Goal: Task Accomplishment & Management: Complete application form

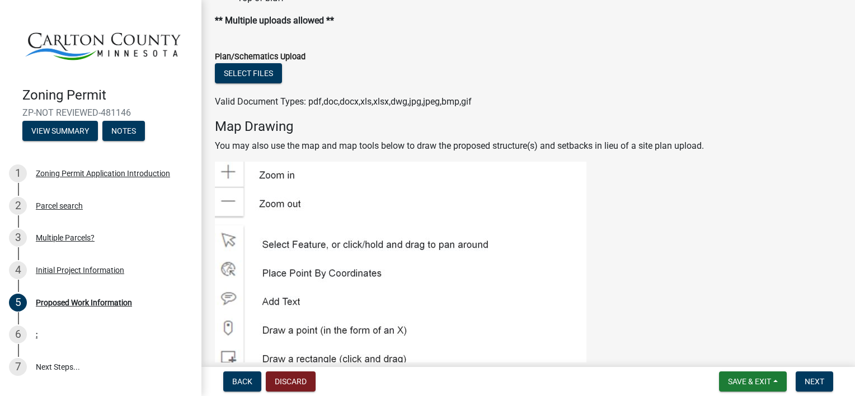
scroll to position [1491, 0]
click at [262, 72] on button "Select files" at bounding box center [248, 72] width 67 height 20
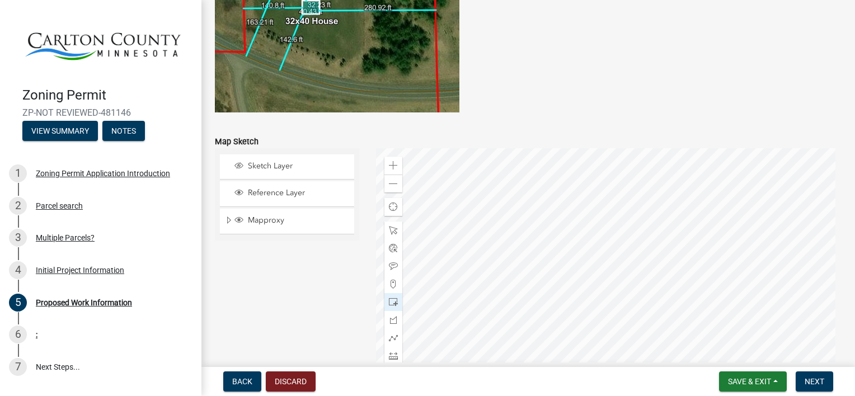
scroll to position [2295, 0]
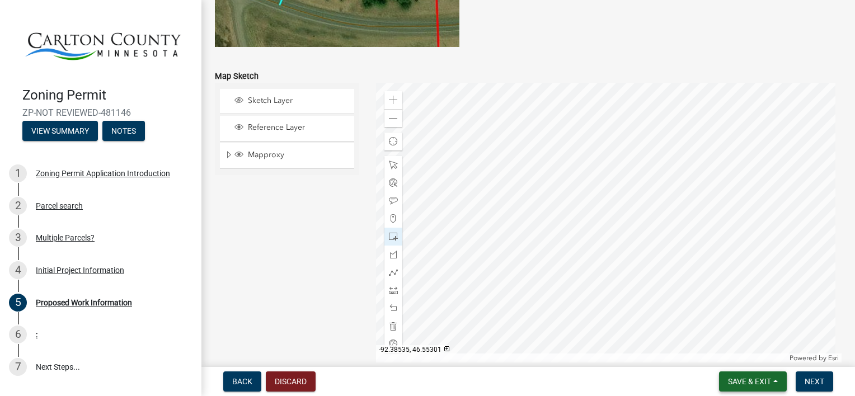
click at [756, 380] on span "Save & Exit" at bounding box center [749, 381] width 43 height 9
click at [815, 380] on span "Next" at bounding box center [814, 381] width 20 height 9
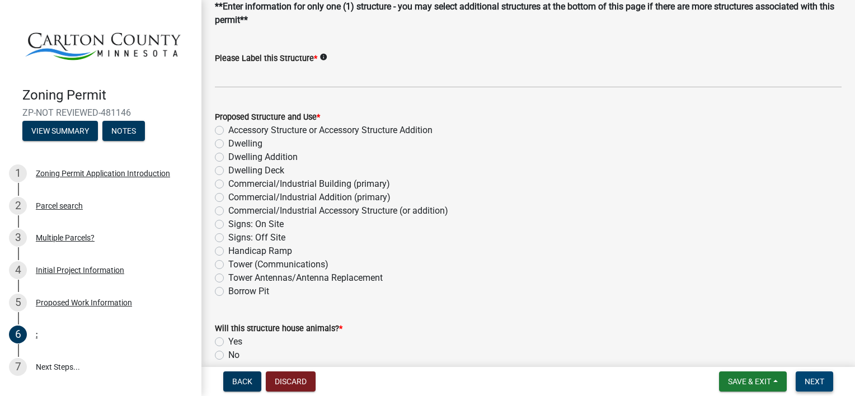
scroll to position [0, 0]
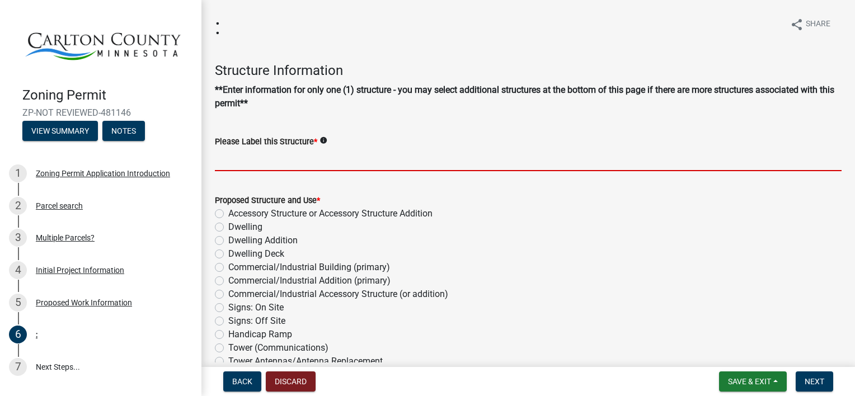
click at [376, 158] on input "Please Label this Structure *" at bounding box center [528, 159] width 627 height 23
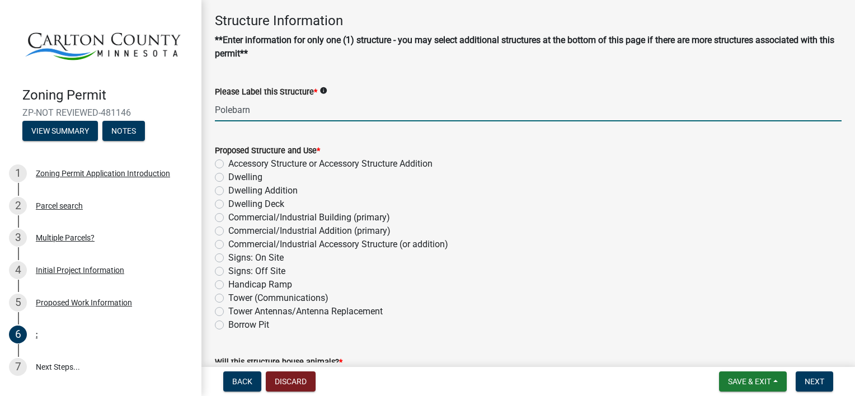
scroll to position [50, 0]
type input "Polebarn"
click at [228, 162] on label "Accessory Structure or Accessory Structure Addition" at bounding box center [330, 163] width 204 height 13
click at [228, 162] on input "Accessory Structure or Accessory Structure Addition" at bounding box center [231, 160] width 7 height 7
radio input "true"
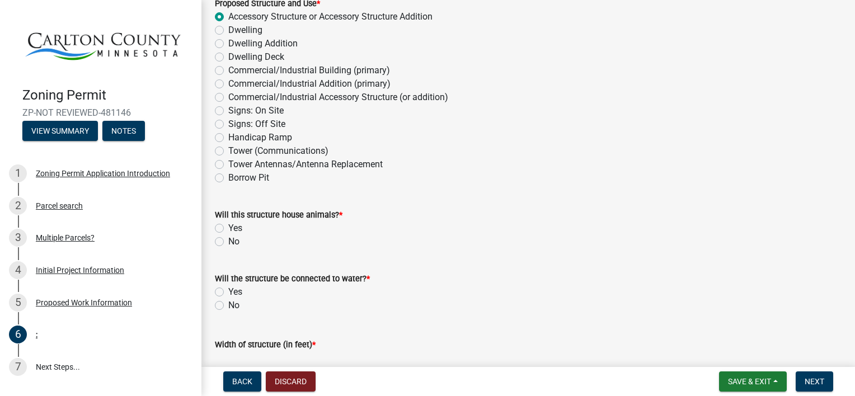
scroll to position [201, 0]
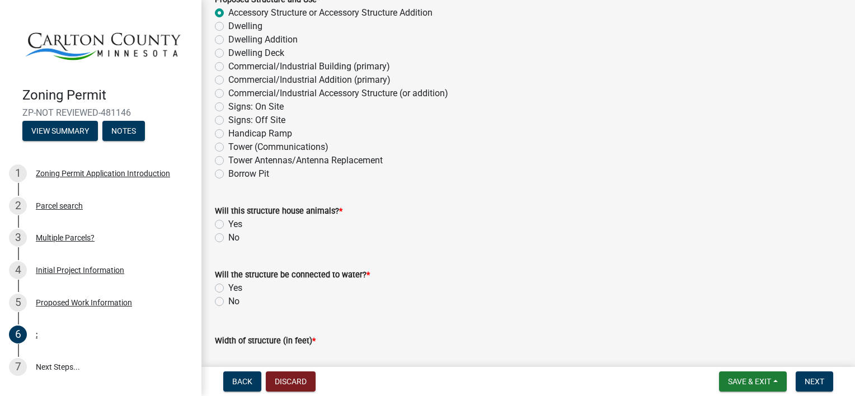
click at [228, 237] on label "No" at bounding box center [233, 237] width 11 height 13
click at [228, 237] on input "No" at bounding box center [231, 234] width 7 height 7
radio input "true"
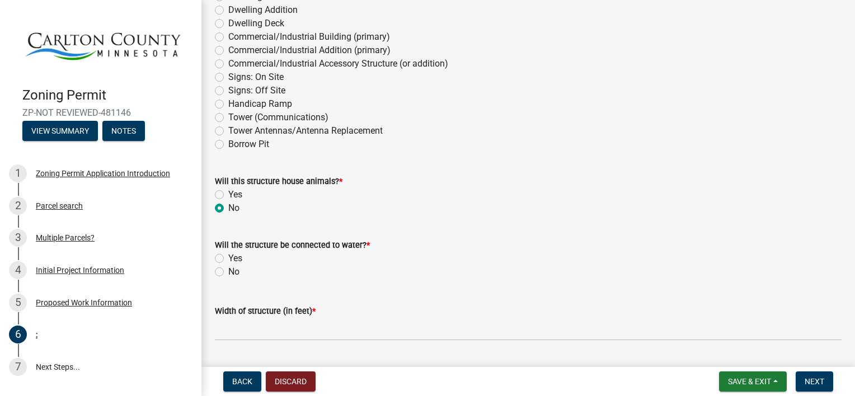
scroll to position [242, 0]
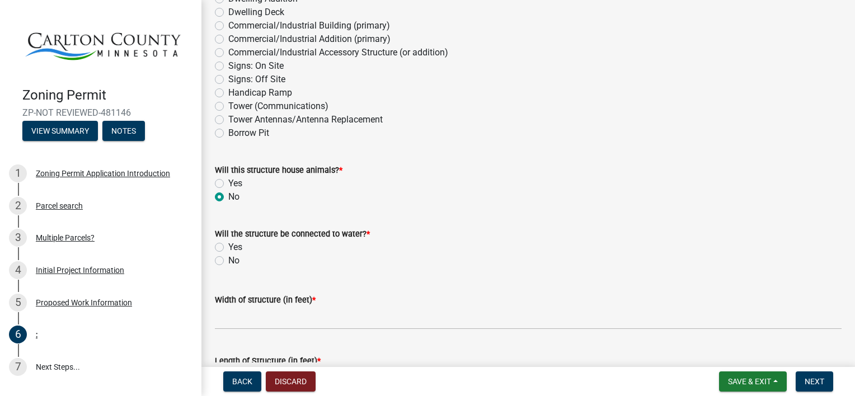
click at [228, 261] on label "No" at bounding box center [233, 260] width 11 height 13
click at [228, 261] on input "No" at bounding box center [231, 257] width 7 height 7
radio input "true"
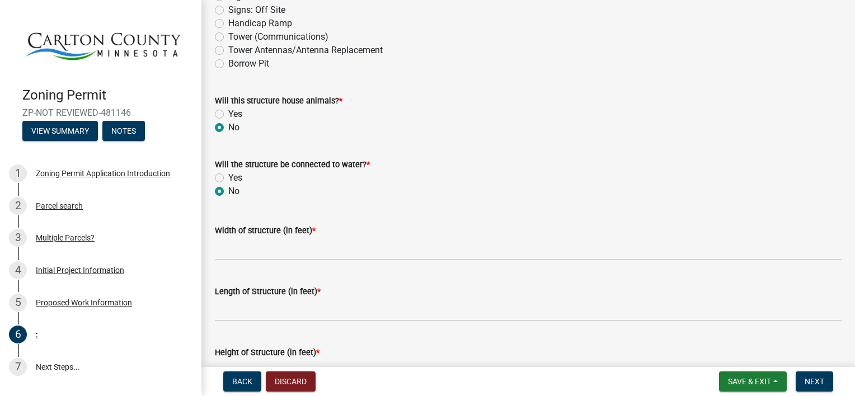
scroll to position [322, 0]
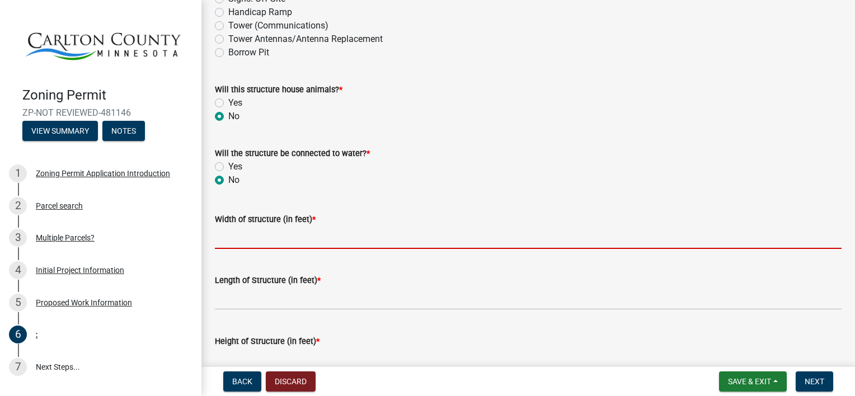
click at [411, 232] on input "Width of structure (in feet) *" at bounding box center [528, 237] width 627 height 23
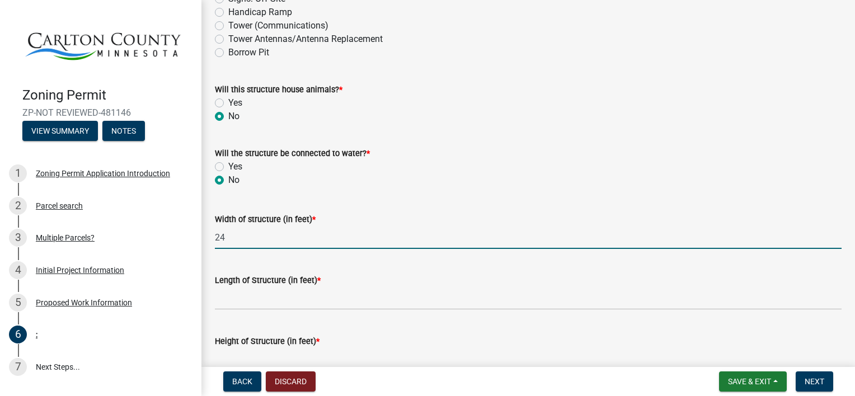
type input "24"
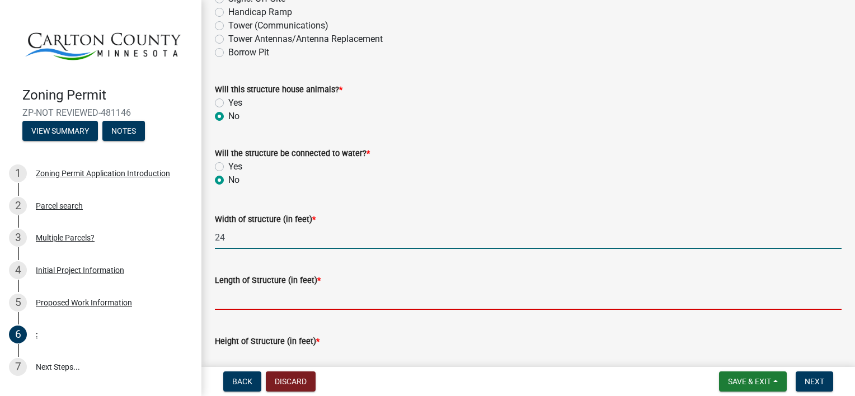
click at [434, 293] on input "Length of Structure (in feet) *" at bounding box center [528, 298] width 627 height 23
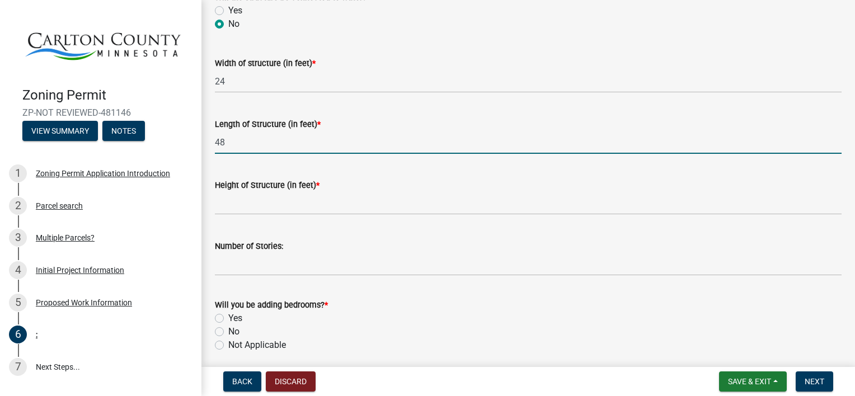
scroll to position [486, 0]
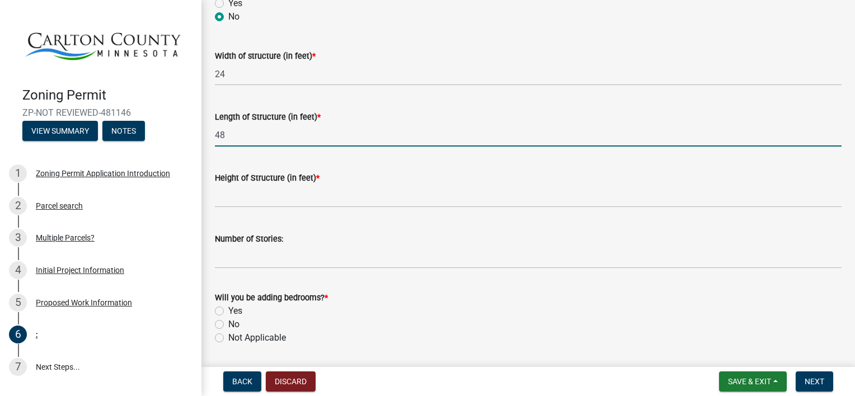
type input "48"
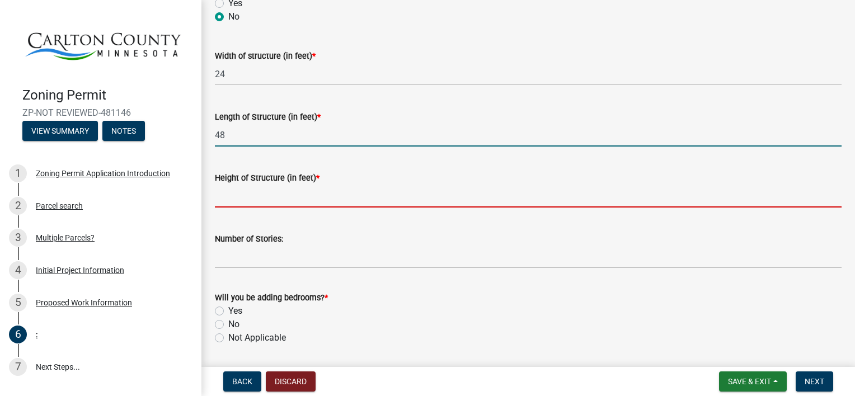
click at [431, 197] on input "Height of Structure (in feet) *" at bounding box center [528, 196] width 627 height 23
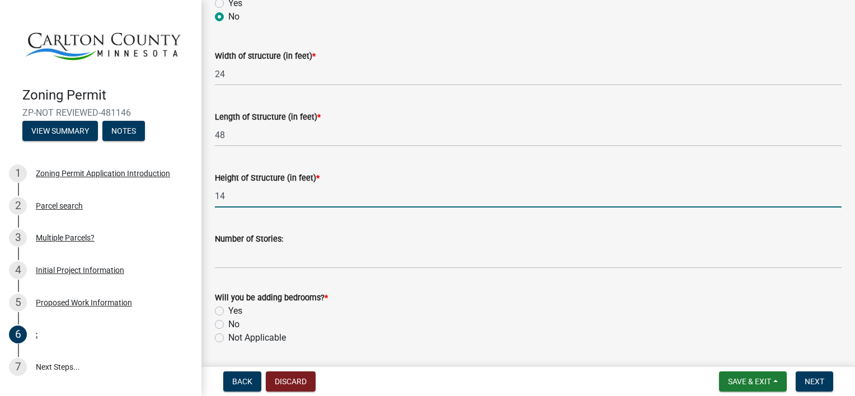
type input "14"
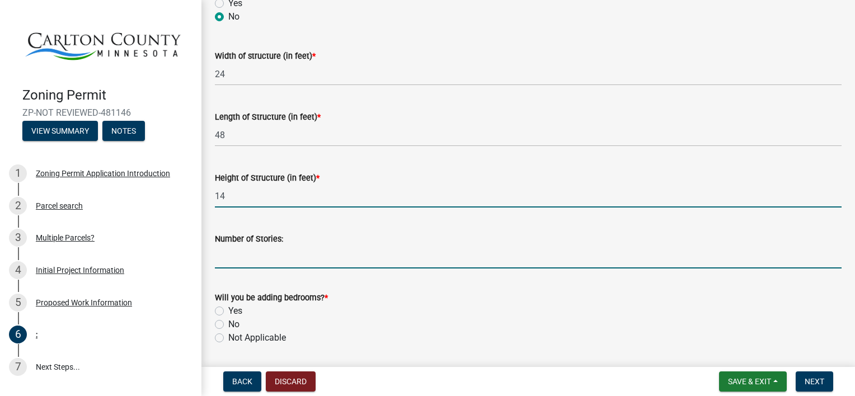
click at [507, 253] on input "Number of Stories:" at bounding box center [528, 257] width 627 height 23
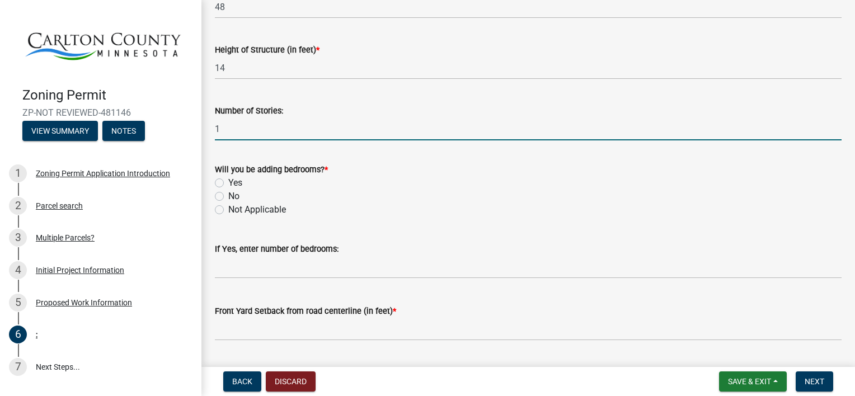
scroll to position [614, 0]
type input "1"
click at [228, 196] on label "No" at bounding box center [233, 195] width 11 height 13
click at [228, 196] on input "No" at bounding box center [231, 192] width 7 height 7
radio input "true"
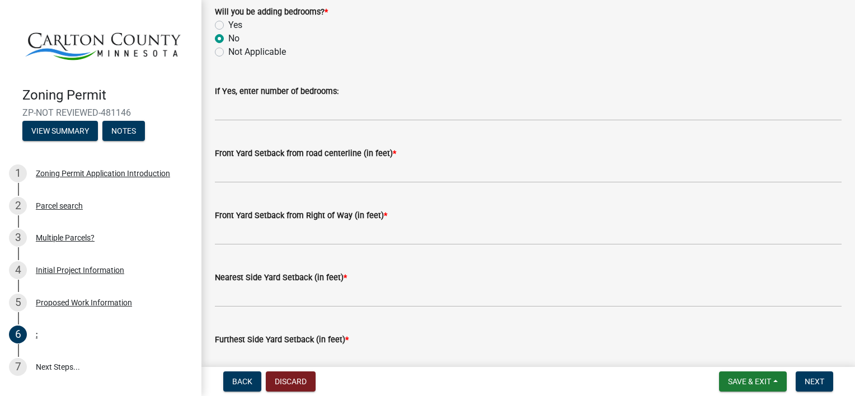
scroll to position [774, 0]
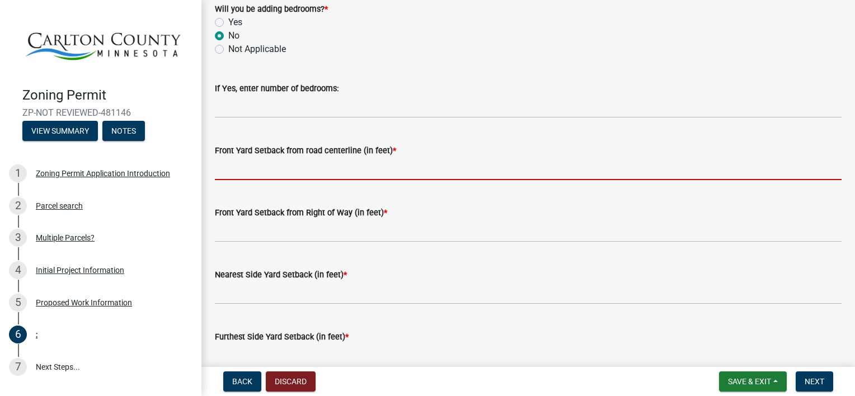
click at [699, 166] on input "text" at bounding box center [528, 168] width 627 height 23
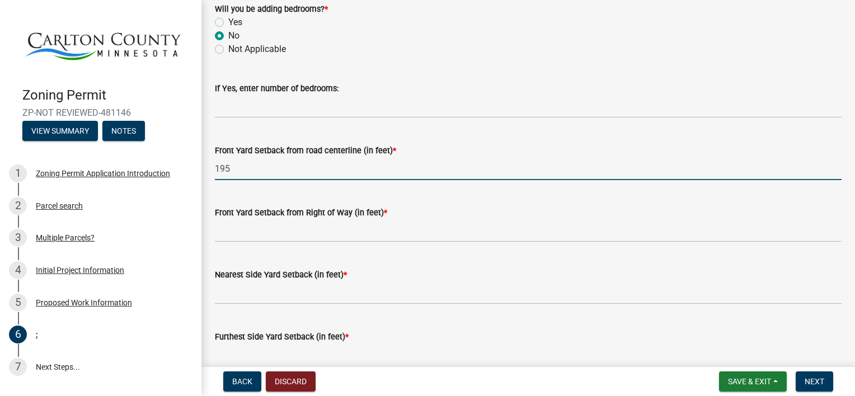
type input "195"
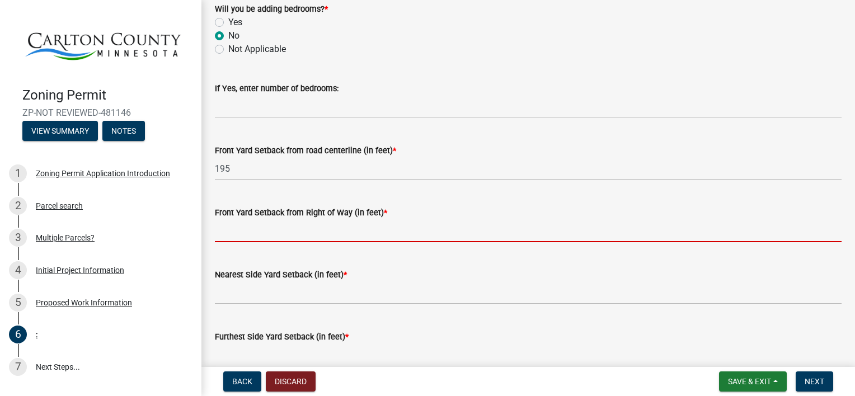
click at [389, 227] on input "text" at bounding box center [528, 230] width 627 height 23
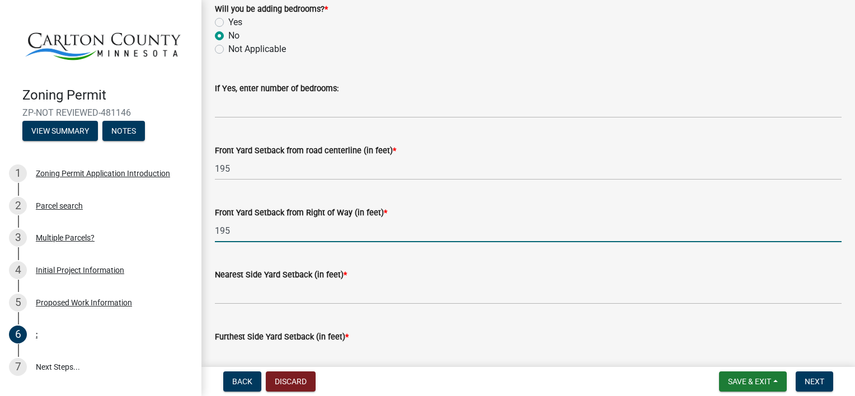
type input "195"
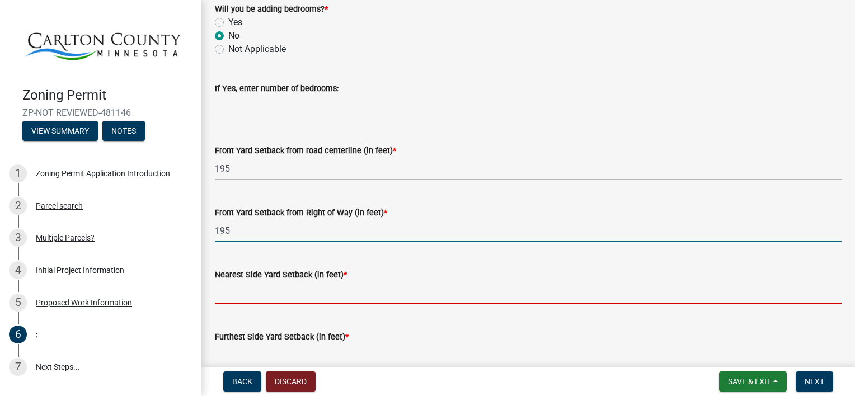
click at [403, 289] on input "text" at bounding box center [528, 292] width 627 height 23
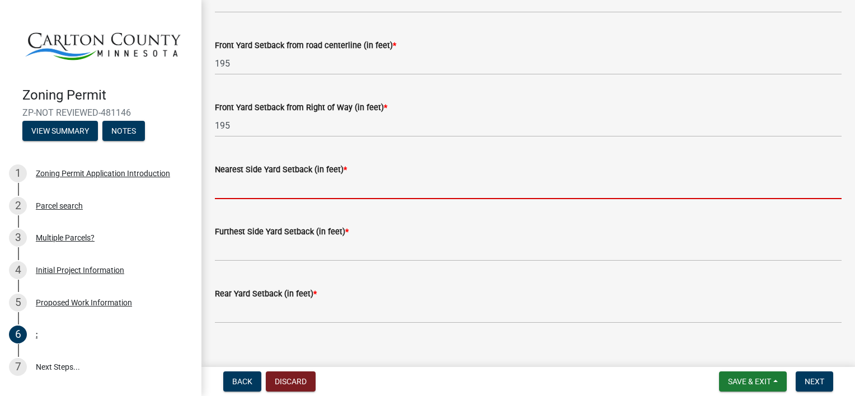
scroll to position [885, 0]
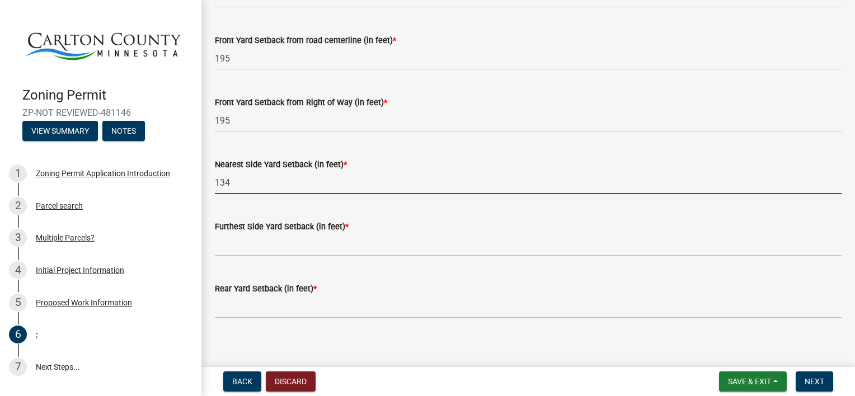
type input "134"
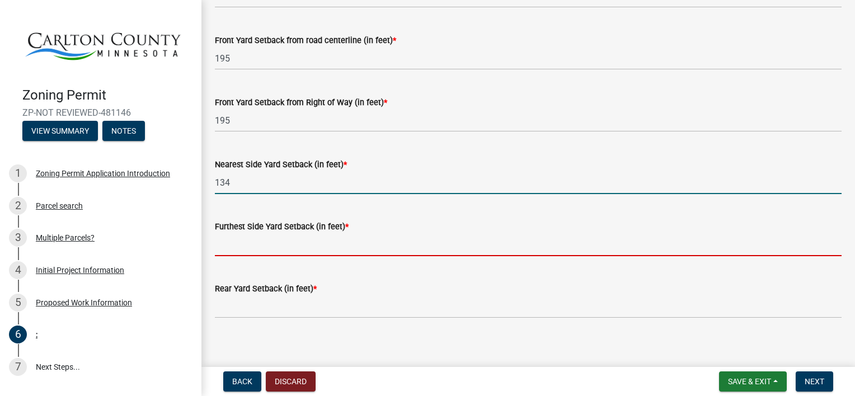
click at [431, 240] on input "text" at bounding box center [528, 244] width 627 height 23
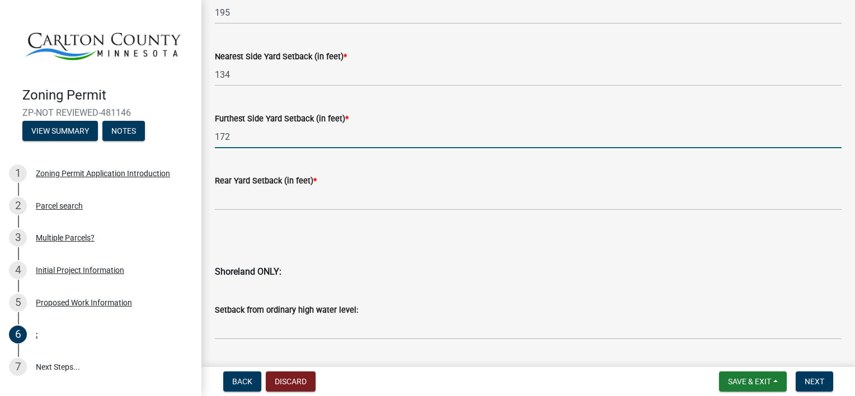
scroll to position [996, 0]
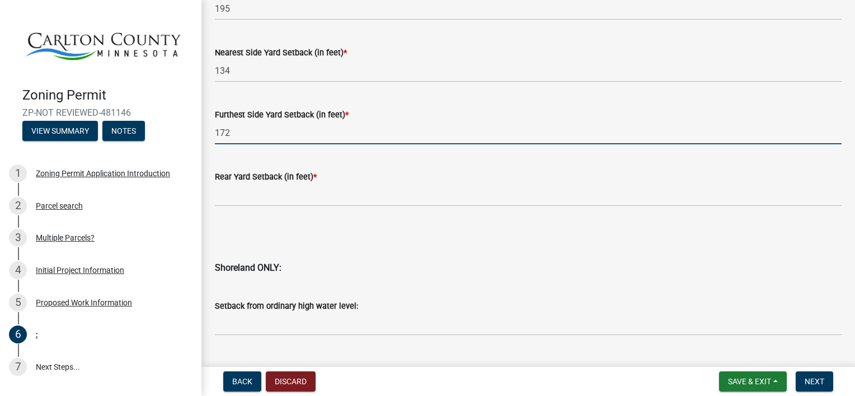
type input "172"
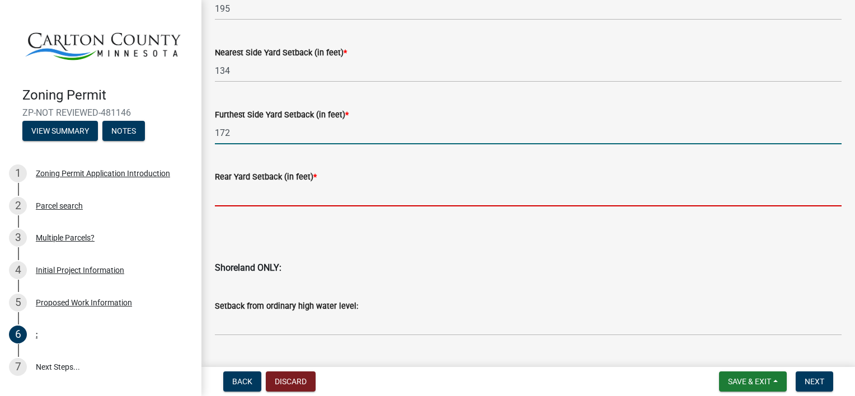
click at [441, 194] on input "text" at bounding box center [528, 195] width 627 height 23
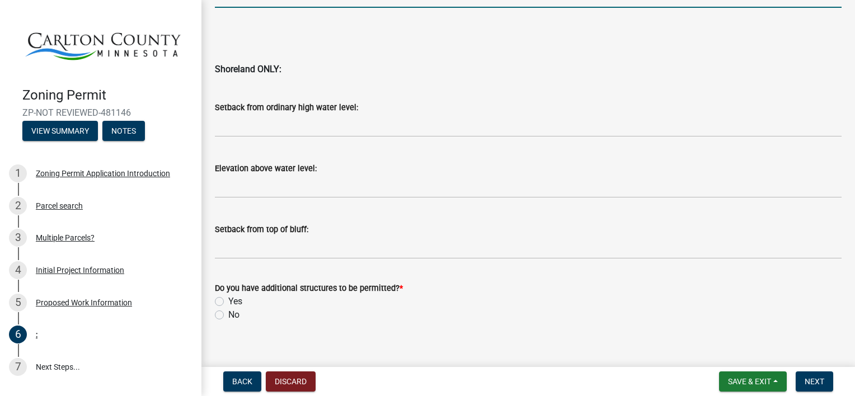
scroll to position [1208, 0]
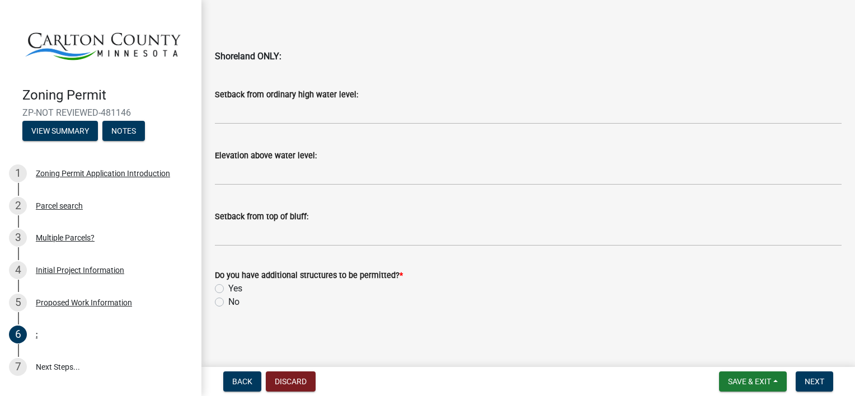
type input "417"
click at [228, 302] on label "No" at bounding box center [233, 301] width 11 height 13
click at [228, 302] on input "No" at bounding box center [231, 298] width 7 height 7
radio input "true"
click at [817, 382] on span "Next" at bounding box center [814, 381] width 20 height 9
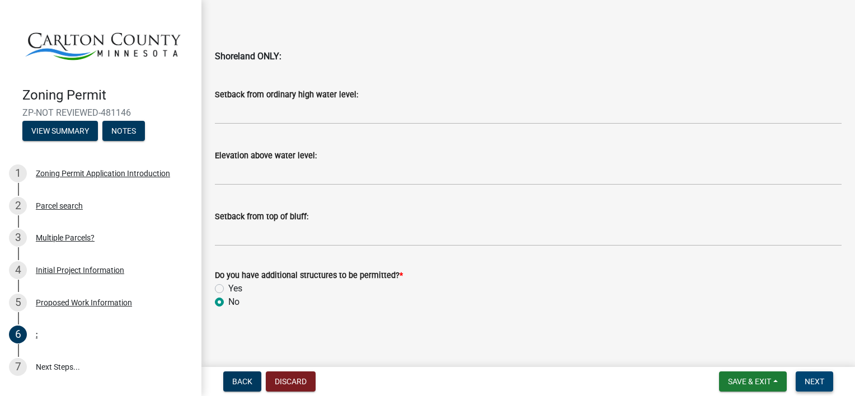
scroll to position [0, 0]
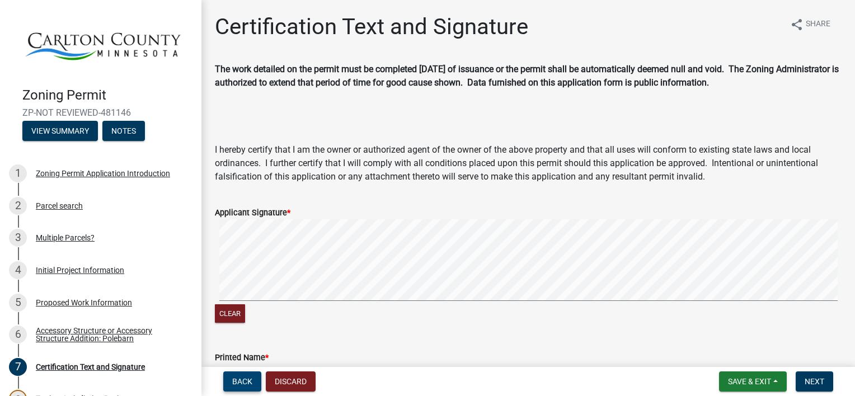
click at [236, 387] on button "Back" at bounding box center [242, 381] width 38 height 20
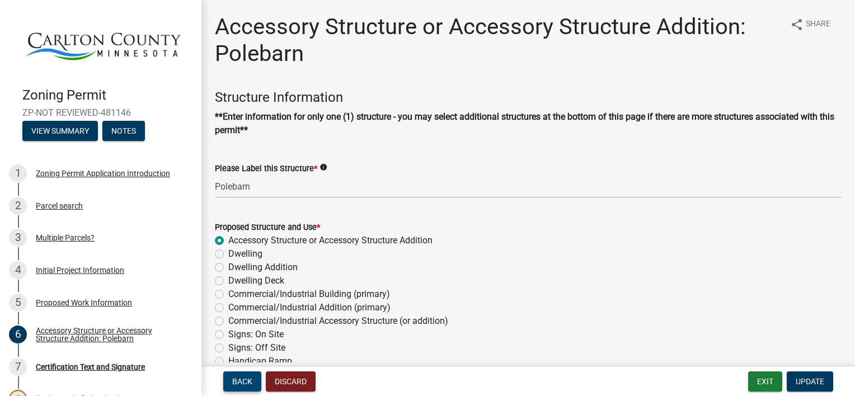
click at [78, 172] on div "Zoning Permit Application Introduction" at bounding box center [103, 174] width 134 height 8
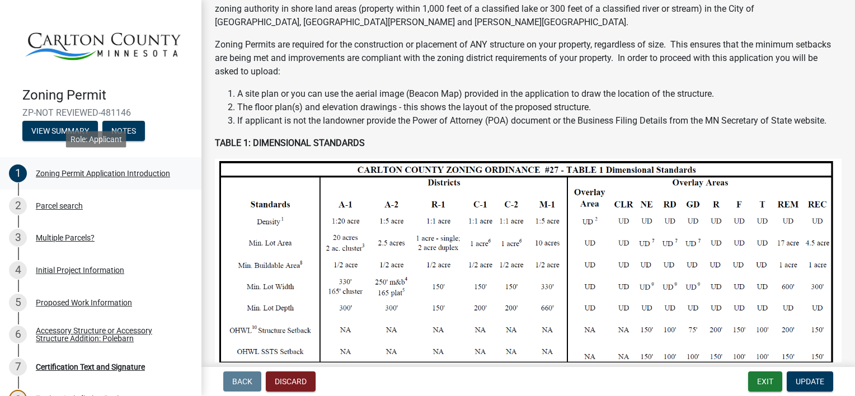
scroll to position [129, 0]
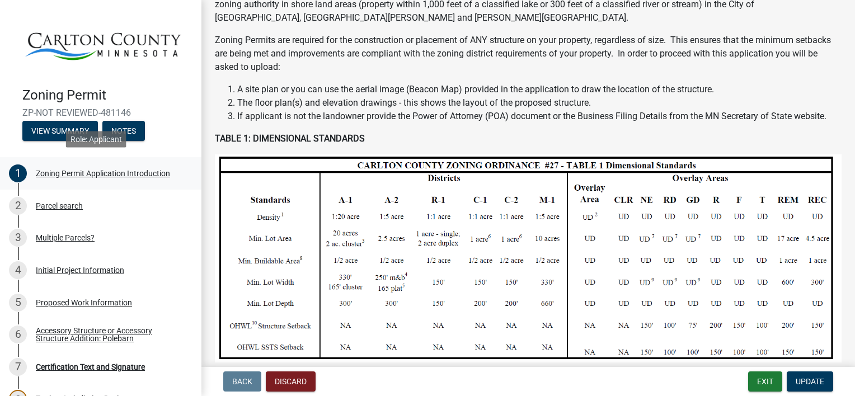
click at [58, 197] on div "2 Parcel search" at bounding box center [96, 206] width 175 height 18
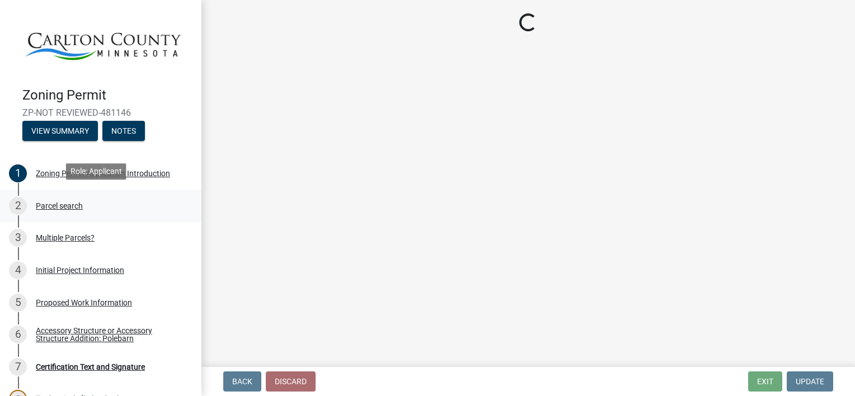
scroll to position [0, 0]
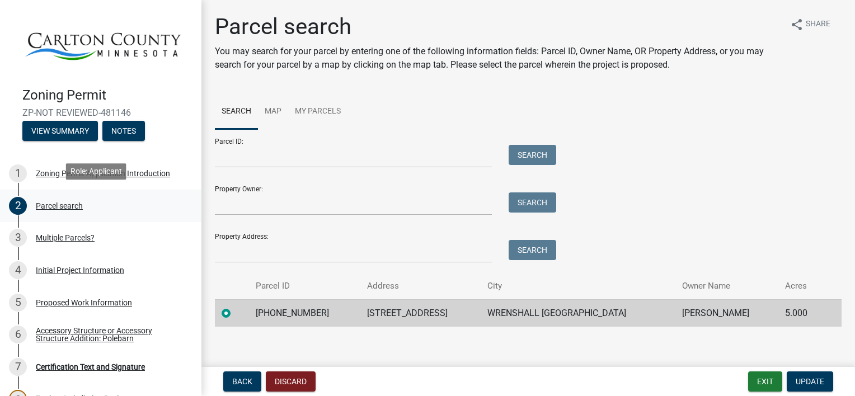
click at [59, 237] on div "Multiple Parcels?" at bounding box center [65, 238] width 59 height 8
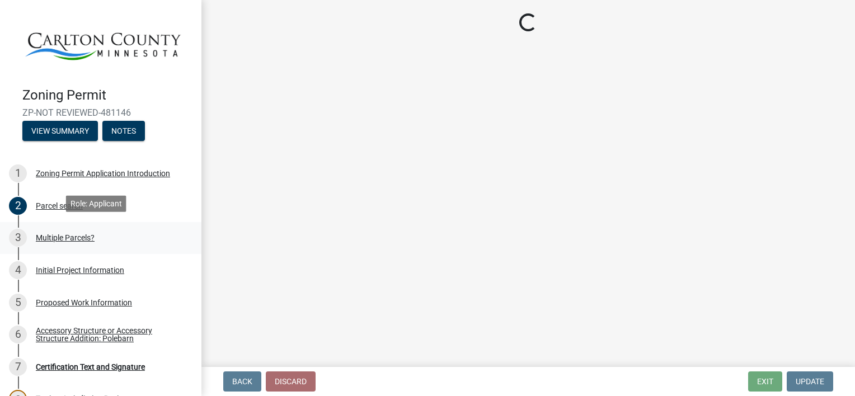
click at [54, 266] on div "Initial Project Information" at bounding box center [80, 270] width 88 height 8
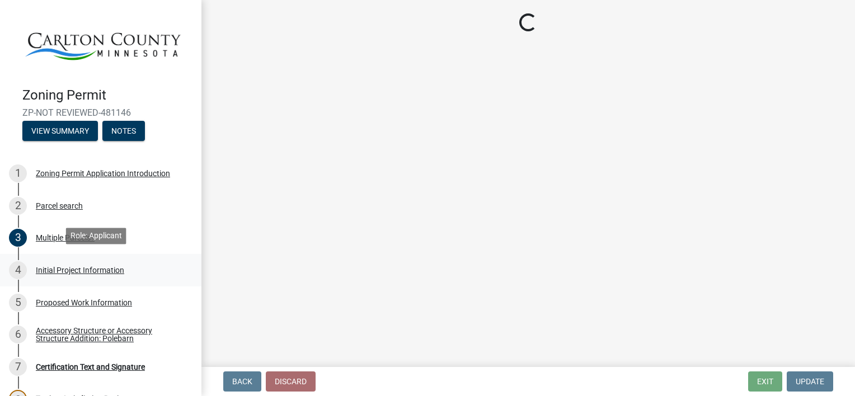
select select "33d21d3a-ebb3-419e-8315-ef7213d04586"
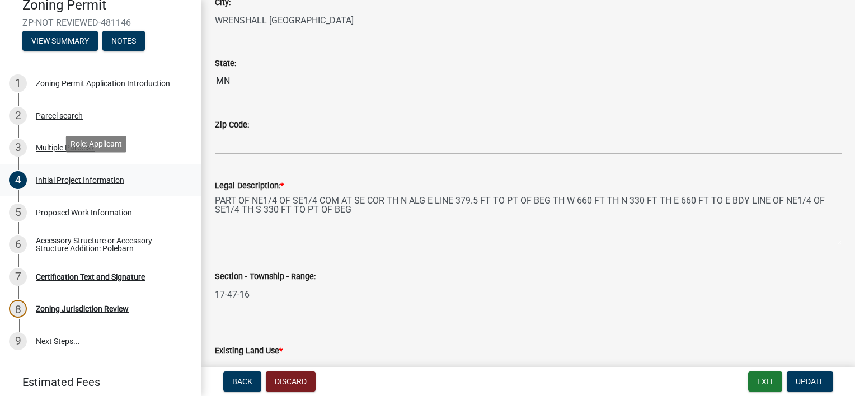
scroll to position [95, 0]
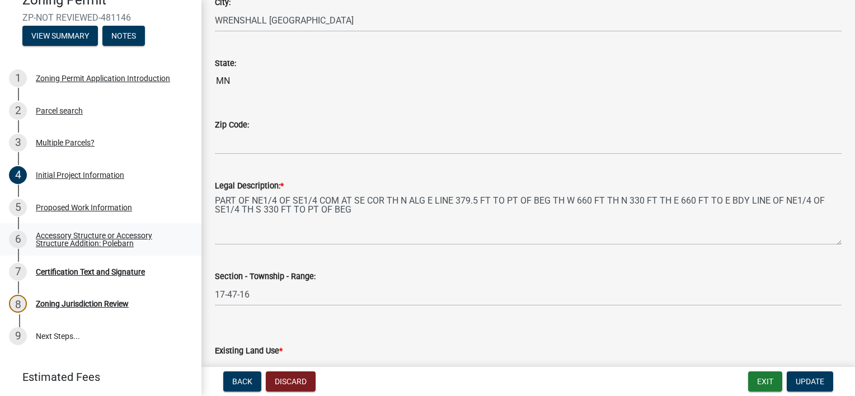
click at [66, 239] on div "Accessory Structure or Accessory Structure Addition: Polebarn" at bounding box center [110, 240] width 148 height 16
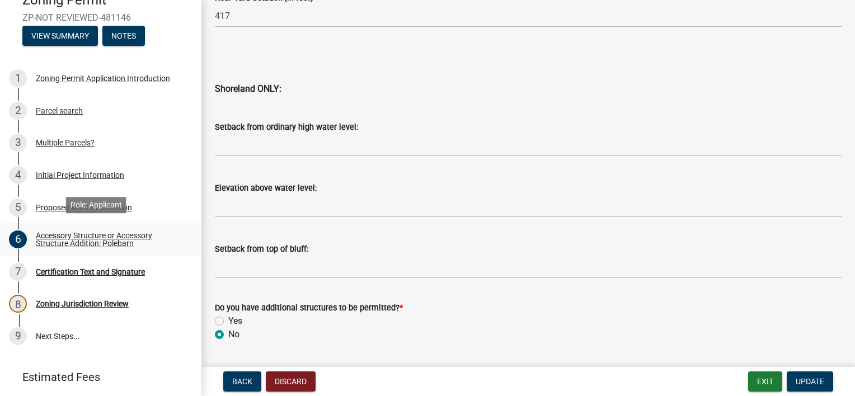
scroll to position [1235, 0]
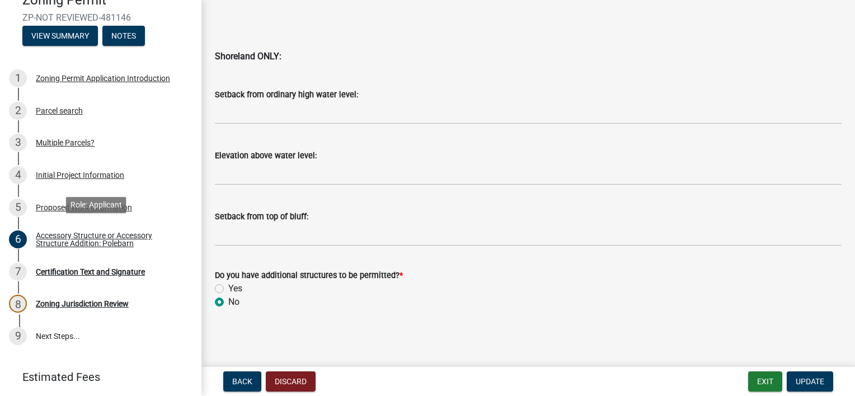
click at [228, 289] on label "Yes" at bounding box center [235, 288] width 14 height 13
click at [228, 289] on input "Yes" at bounding box center [231, 285] width 7 height 7
radio input "true"
click at [808, 384] on span "Update" at bounding box center [810, 381] width 29 height 9
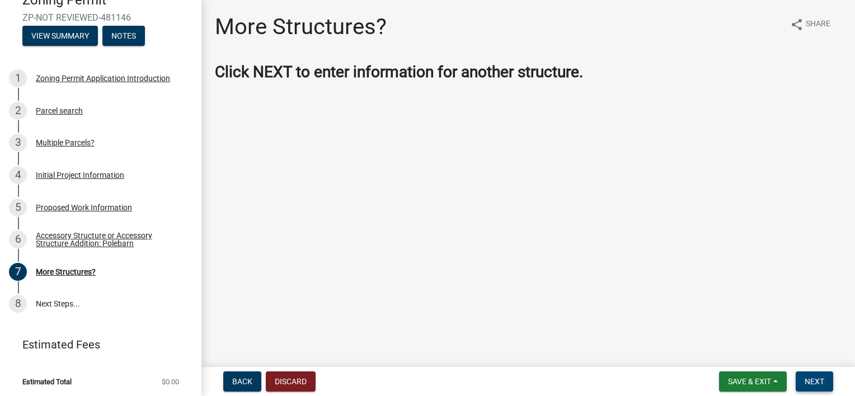
scroll to position [95, 0]
click at [817, 382] on span "Next" at bounding box center [814, 381] width 20 height 9
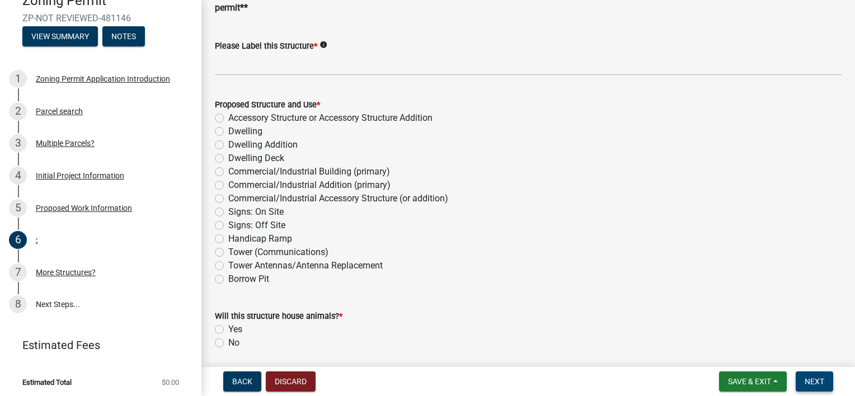
scroll to position [100, 0]
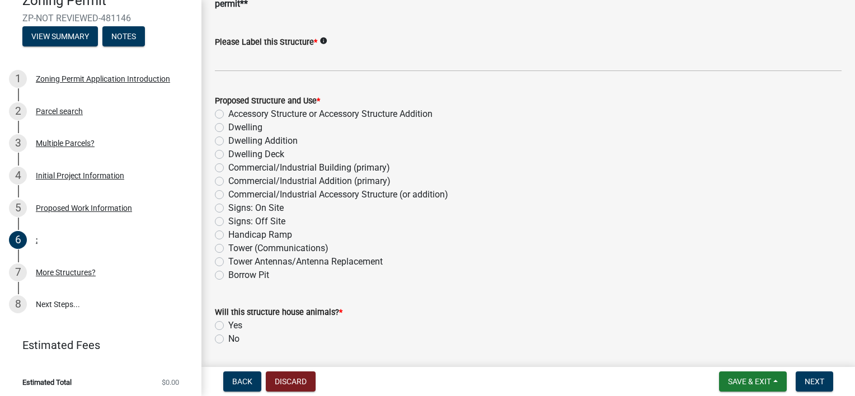
click at [228, 158] on label "Dwelling Deck" at bounding box center [256, 154] width 56 height 13
click at [228, 155] on input "Dwelling Deck" at bounding box center [231, 151] width 7 height 7
radio input "true"
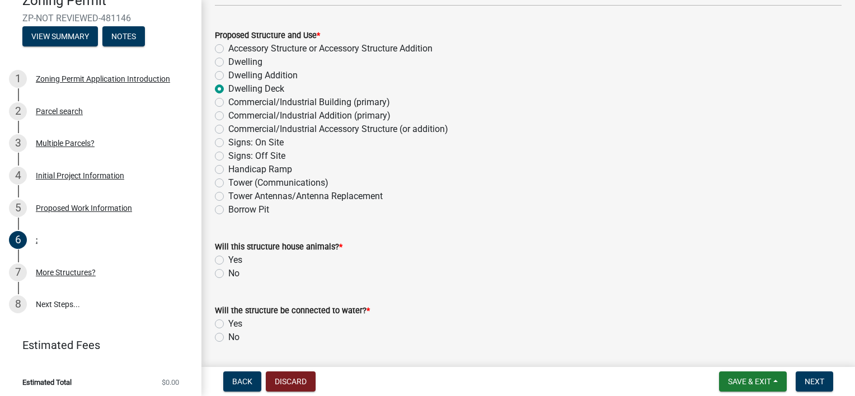
scroll to position [166, 0]
click at [228, 274] on label "No" at bounding box center [233, 272] width 11 height 13
click at [228, 274] on input "No" at bounding box center [231, 269] width 7 height 7
radio input "true"
click at [228, 339] on label "No" at bounding box center [233, 336] width 11 height 13
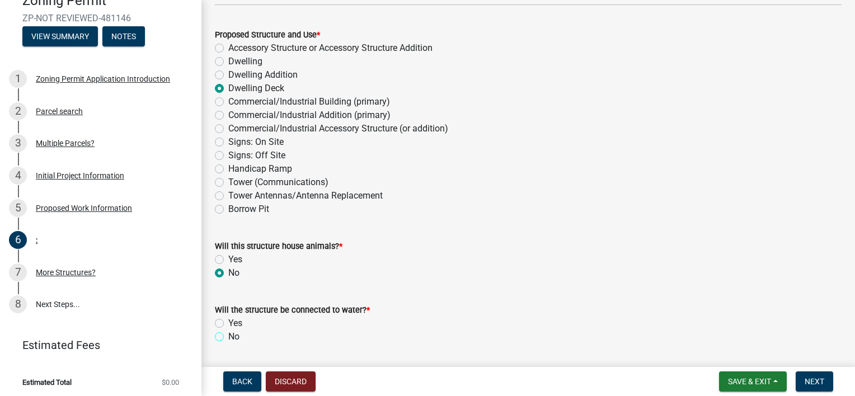
click at [228, 337] on input "No" at bounding box center [231, 333] width 7 height 7
radio input "true"
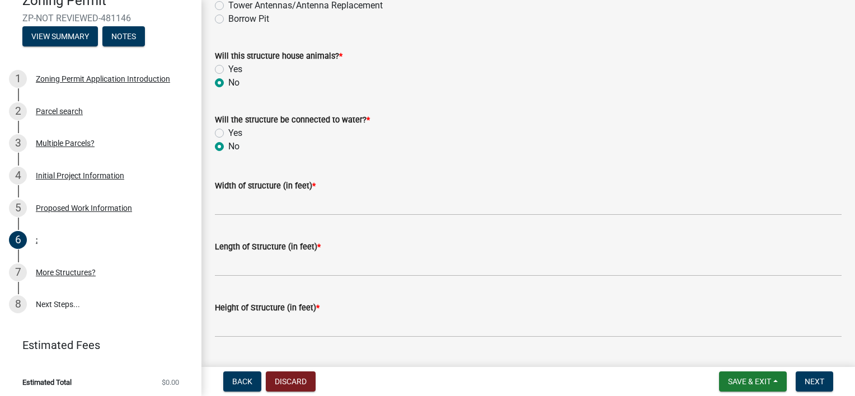
scroll to position [356, 0]
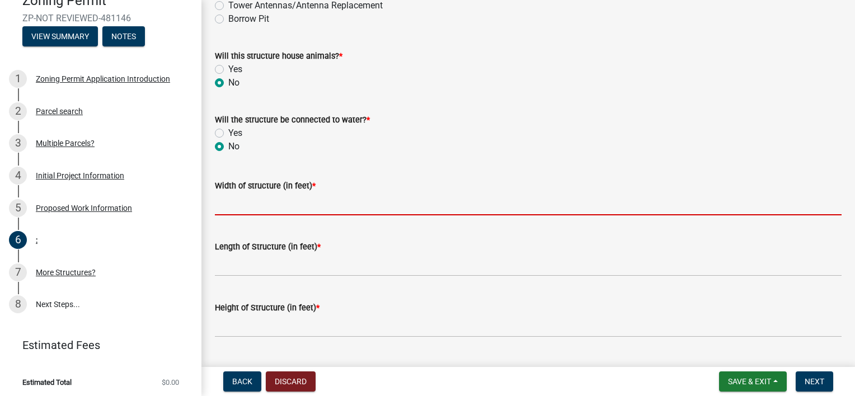
click at [463, 203] on input "Width of structure (in feet) *" at bounding box center [528, 203] width 627 height 23
type input "24"
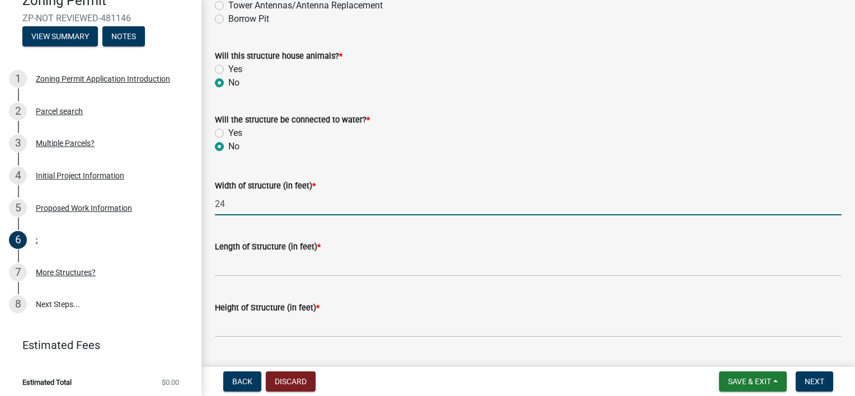
type input "Polebarn"
type input "48"
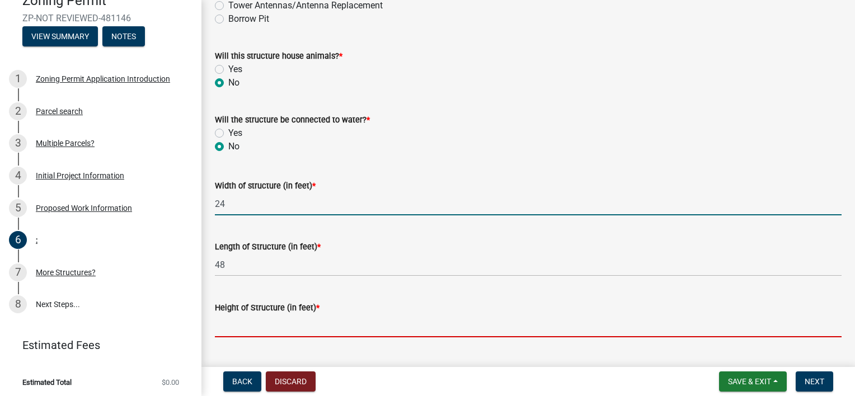
type input "14"
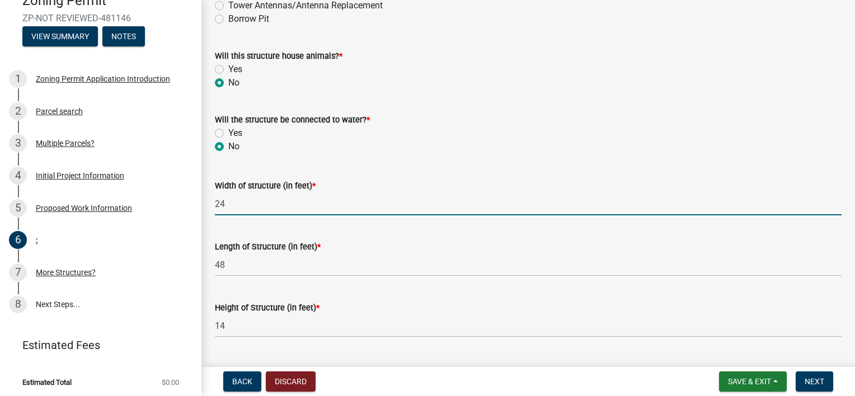
type input "1"
type input "195"
type input "134"
type input "172"
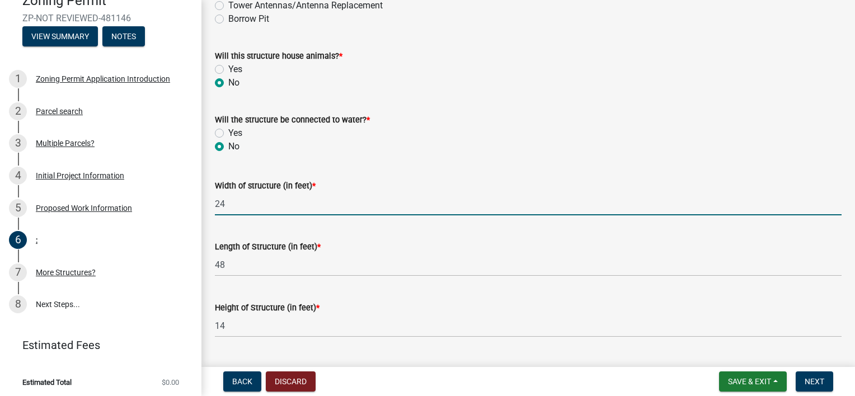
type input "417"
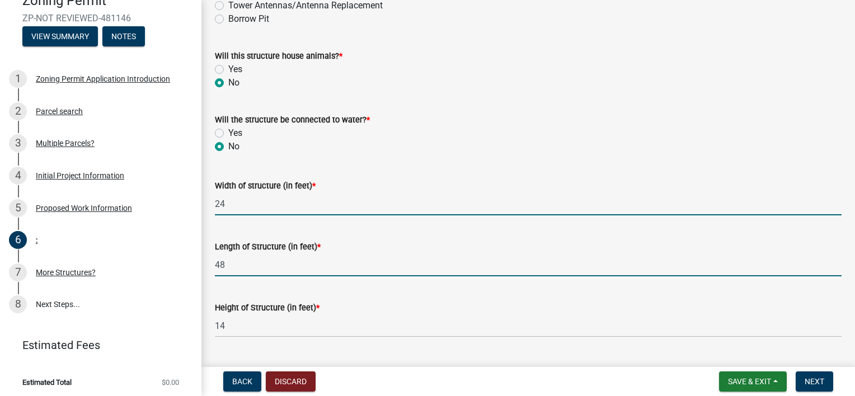
click at [382, 263] on input "48" at bounding box center [528, 264] width 627 height 23
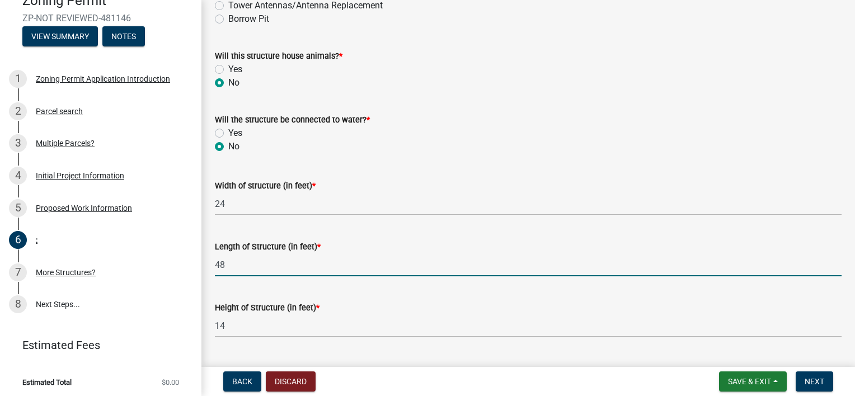
type input "4"
type input "1"
type input "24"
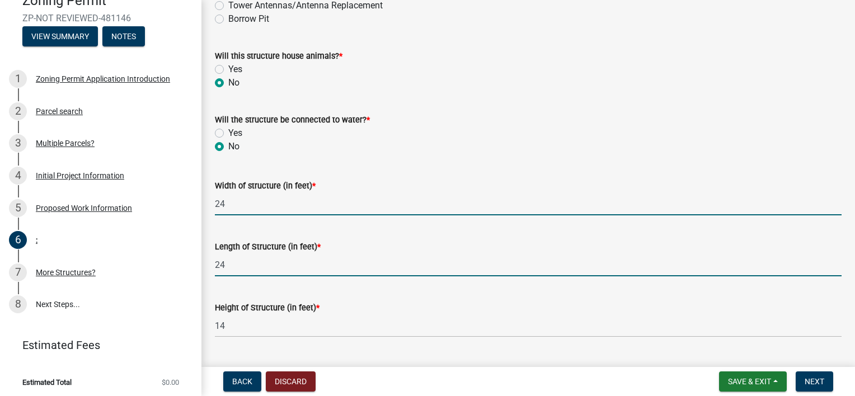
click at [291, 201] on input "24" at bounding box center [528, 203] width 627 height 23
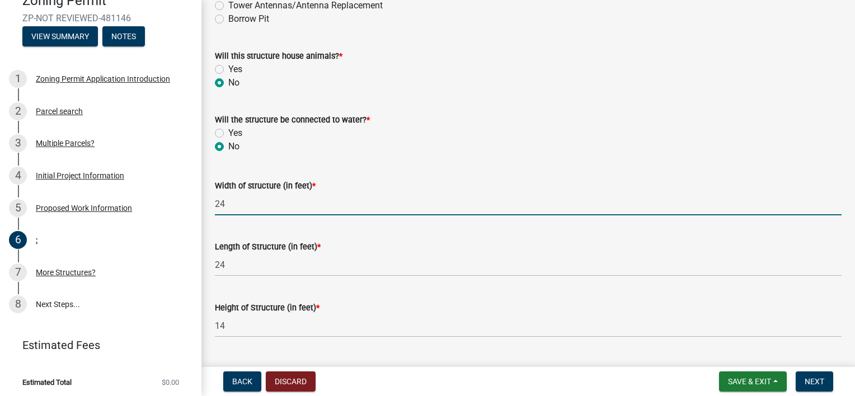
type input "2"
type input "10"
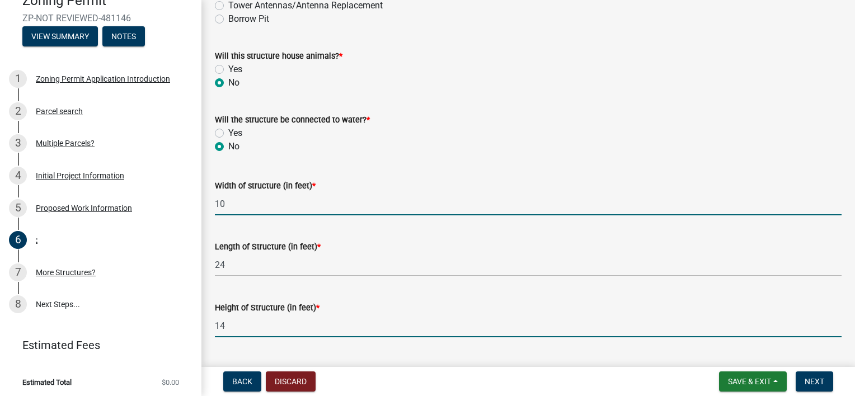
click at [333, 327] on input "14" at bounding box center [528, 325] width 627 height 23
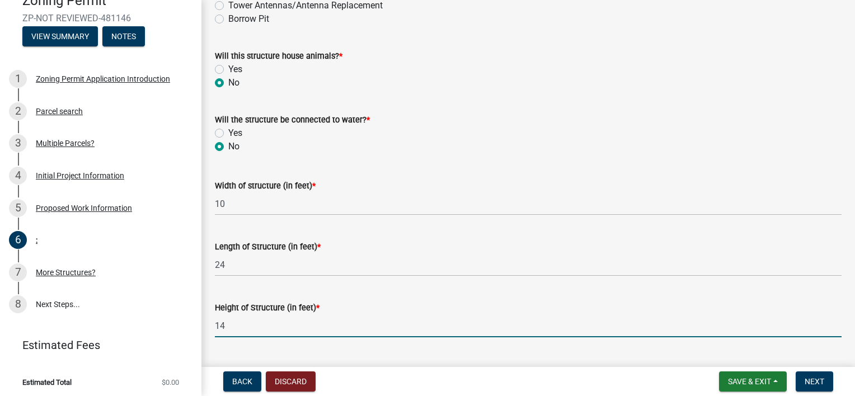
type input "1"
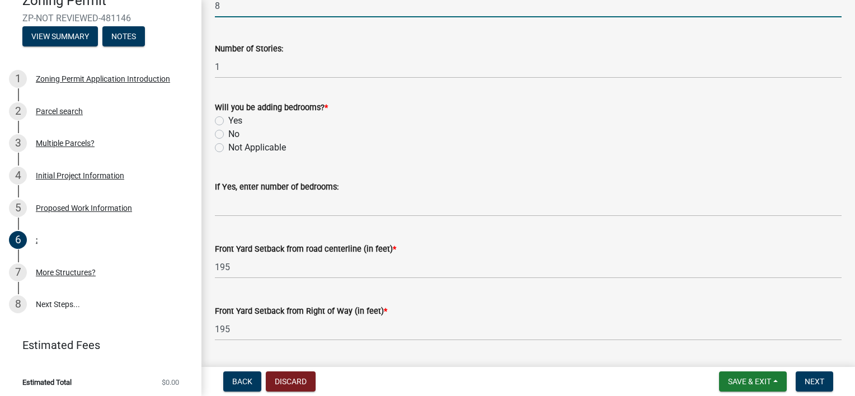
scroll to position [687, 0]
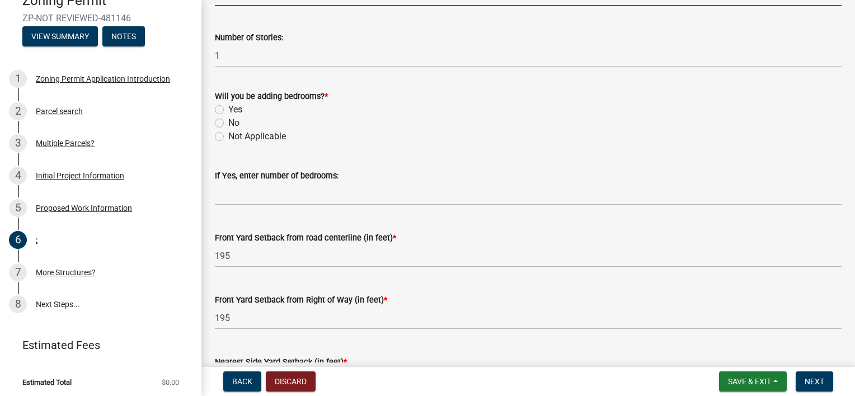
type input "8"
click at [228, 124] on label "No" at bounding box center [233, 122] width 11 height 13
click at [228, 124] on input "No" at bounding box center [231, 119] width 7 height 7
radio input "true"
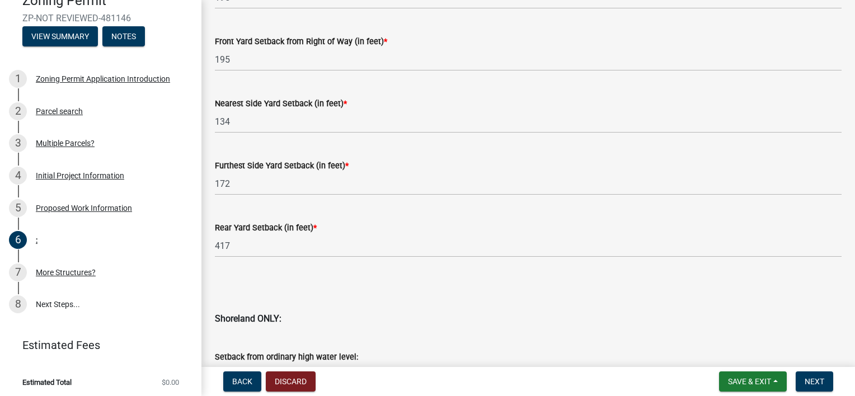
scroll to position [947, 0]
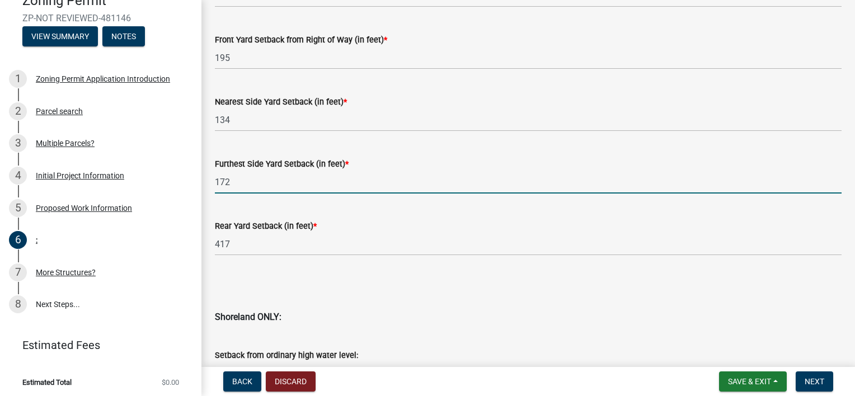
click at [305, 177] on input "172" at bounding box center [528, 182] width 627 height 23
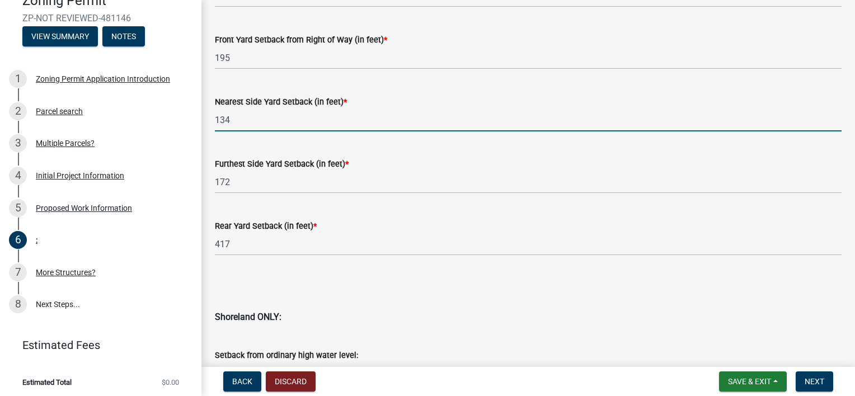
click at [445, 119] on input "134" at bounding box center [528, 120] width 627 height 23
type input "1"
type input "52"
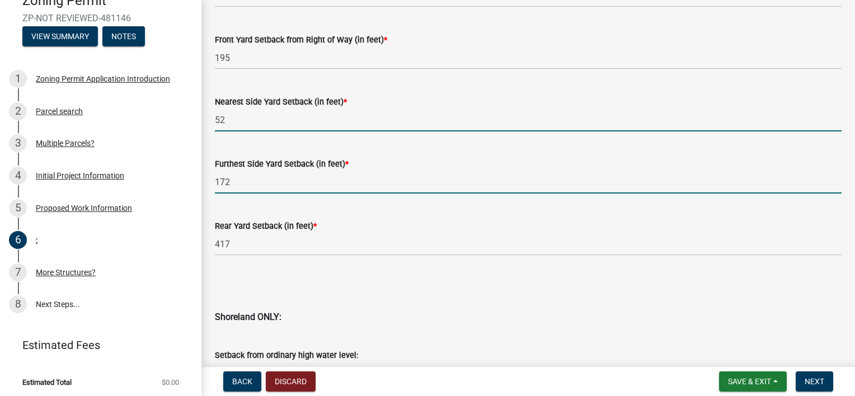
click at [354, 184] on input "172" at bounding box center [528, 182] width 627 height 23
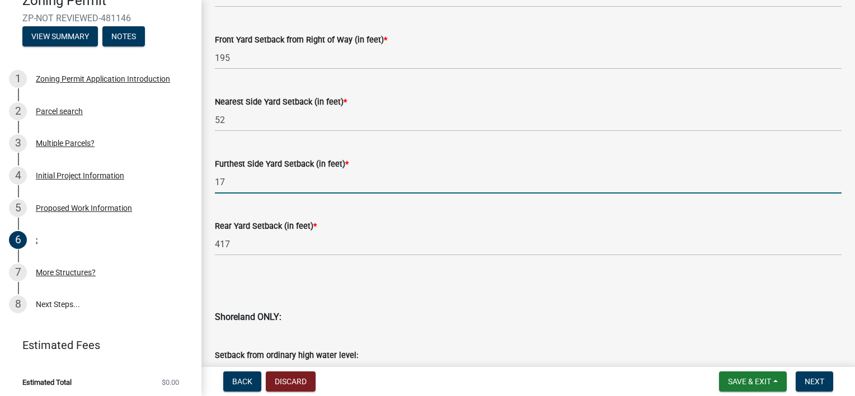
type input "1"
type input "254"
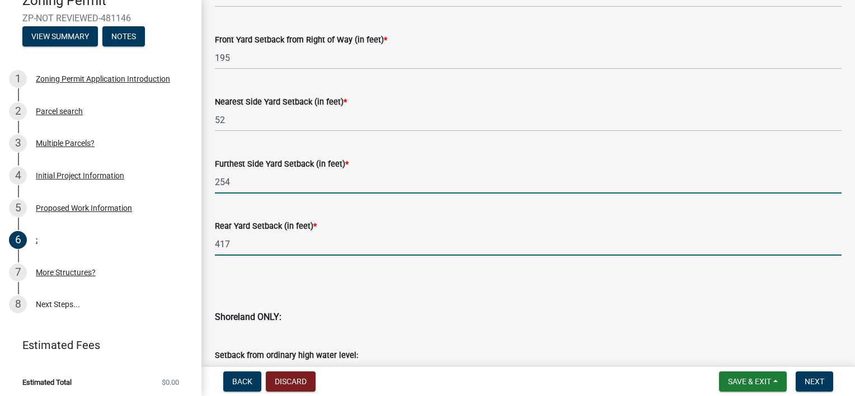
click at [281, 236] on input "417" at bounding box center [528, 244] width 627 height 23
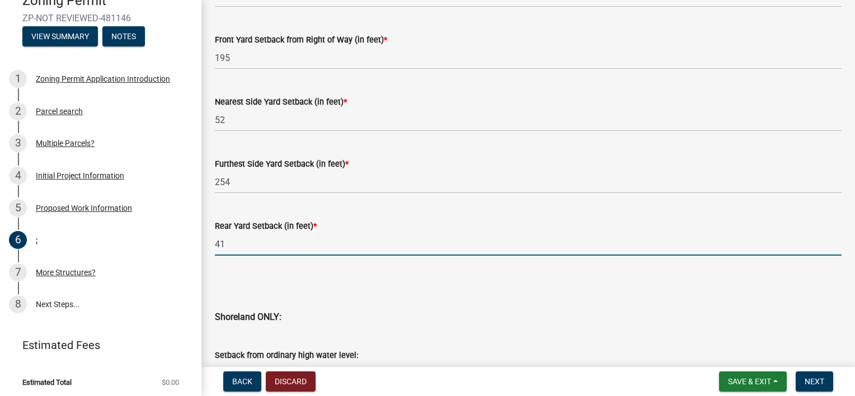
type input "4"
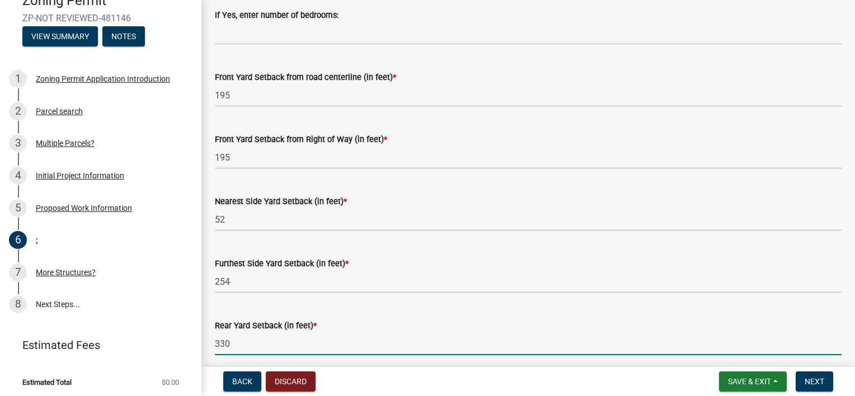
scroll to position [830, 0]
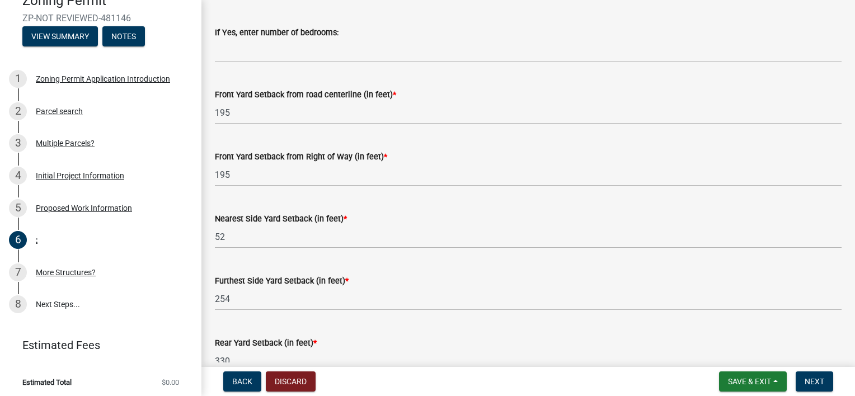
type input "330"
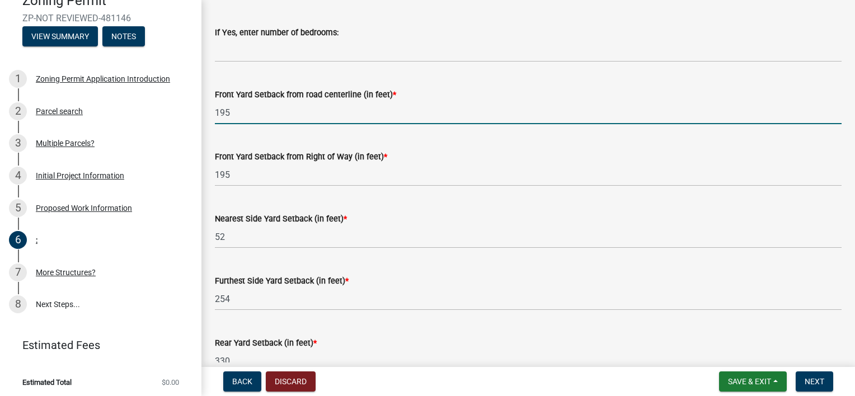
click at [324, 105] on input "195" at bounding box center [528, 112] width 627 height 23
type input "1"
type input "233"
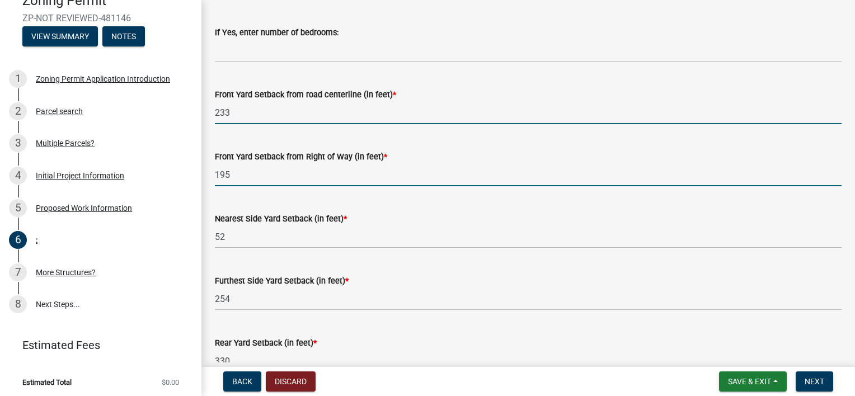
click at [335, 170] on input "195" at bounding box center [528, 174] width 627 height 23
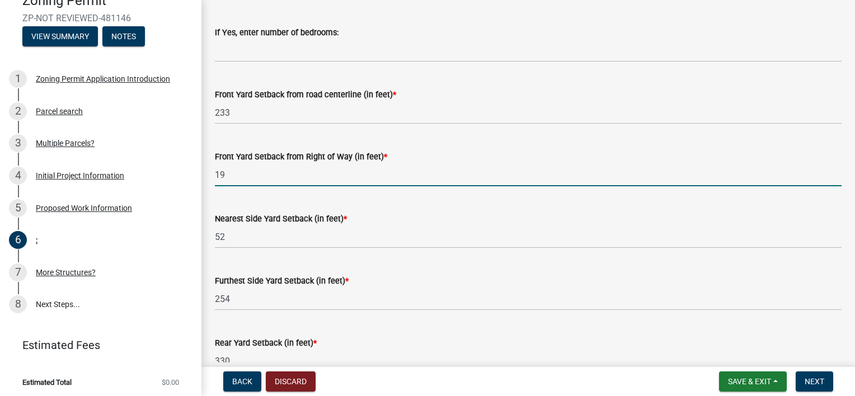
type input "1"
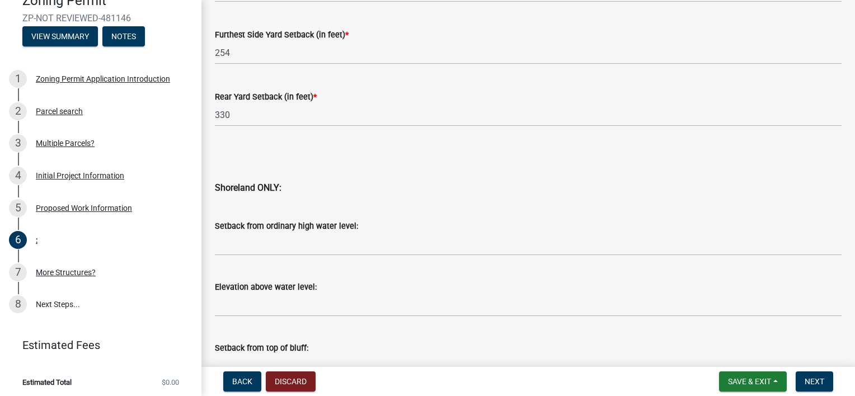
scroll to position [1078, 0]
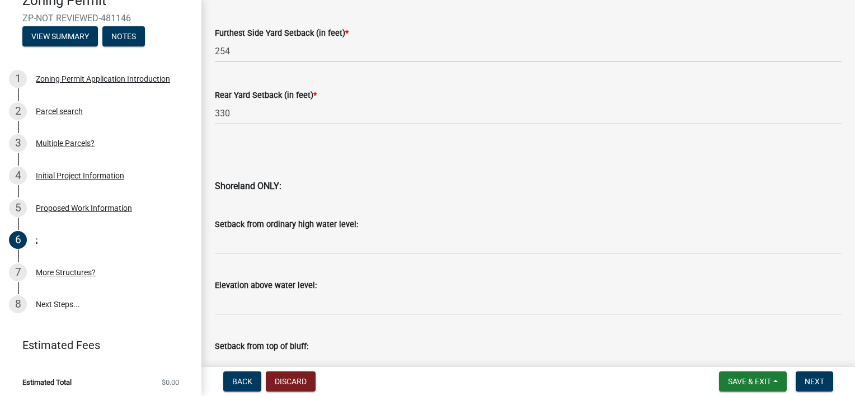
type input "233"
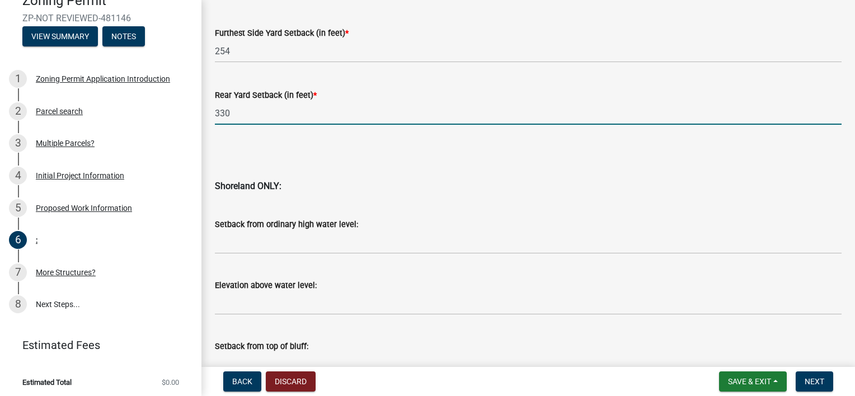
click at [307, 115] on input "330" at bounding box center [528, 113] width 627 height 23
type input "3"
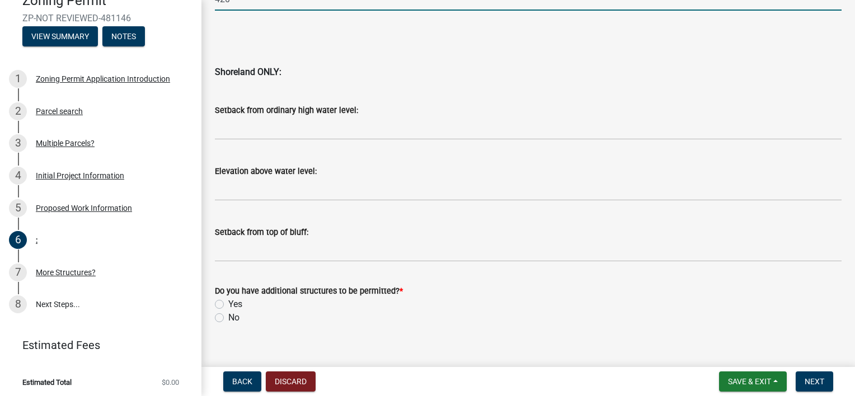
scroll to position [1208, 0]
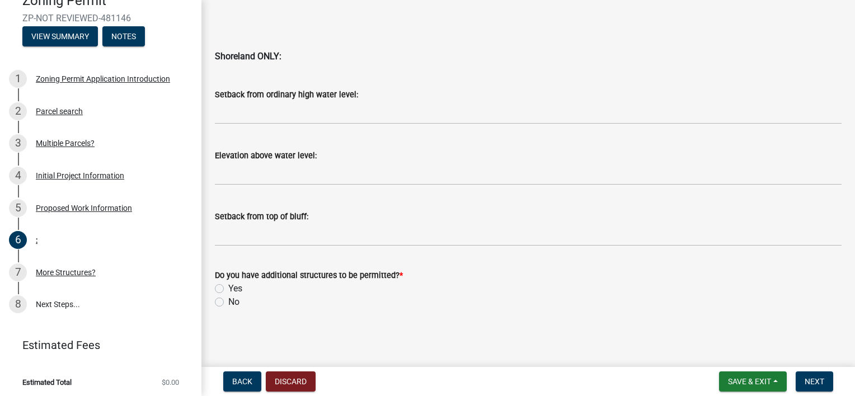
type input "420"
click at [228, 302] on label "No" at bounding box center [233, 301] width 11 height 13
click at [228, 302] on input "No" at bounding box center [231, 298] width 7 height 7
radio input "true"
click at [818, 384] on span "Next" at bounding box center [814, 381] width 20 height 9
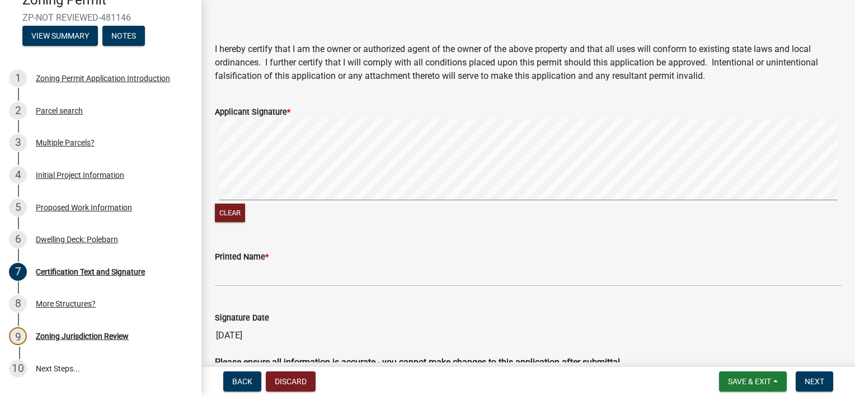
scroll to position [182, 0]
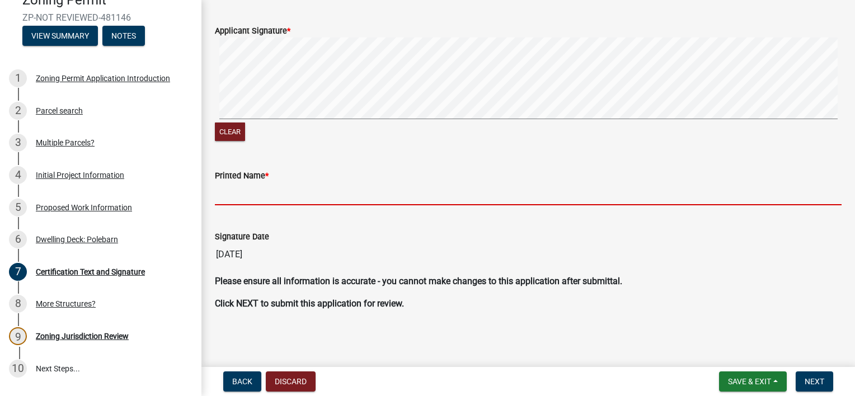
click at [472, 190] on input "Printed Name *" at bounding box center [528, 193] width 627 height 23
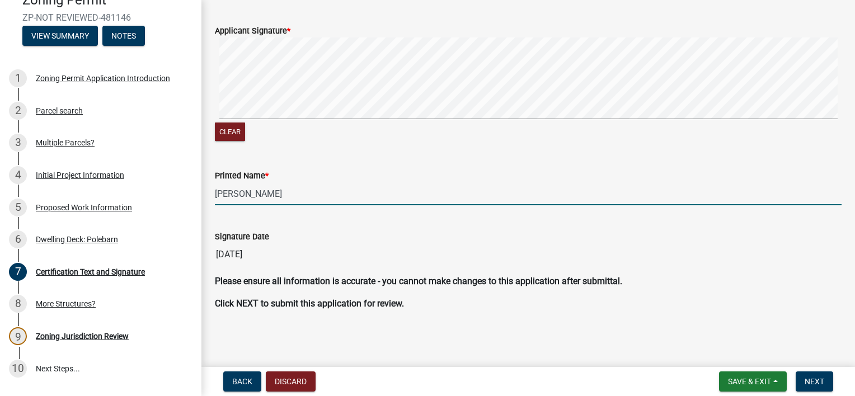
type input "[PERSON_NAME]"
click at [822, 387] on button "Next" at bounding box center [814, 381] width 37 height 20
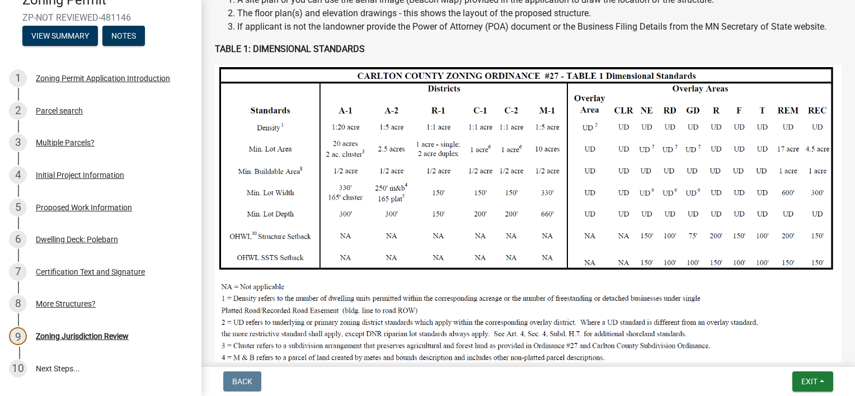
scroll to position [359, 0]
